Goal: Unclear

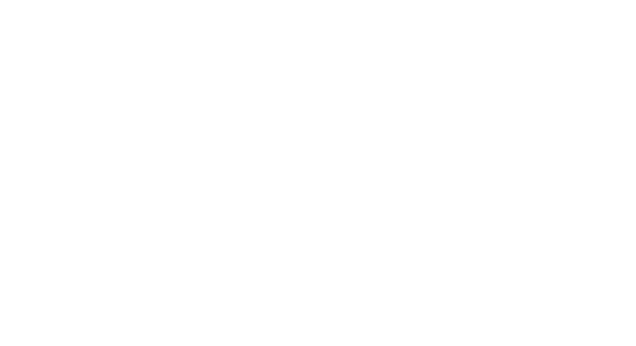
click at [314, 0] on html at bounding box center [318, 0] width 636 height 0
drag, startPoint x: 209, startPoint y: 51, endPoint x: 150, endPoint y: 17, distance: 68.9
click at [209, 0] on html at bounding box center [318, 0] width 636 height 0
